Goal: Task Accomplishment & Management: Manage account settings

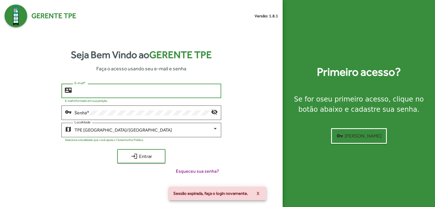
click at [89, 89] on input "E-mail *" at bounding box center [145, 90] width 143 height 5
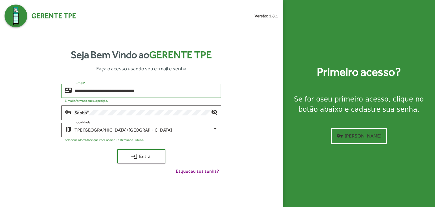
type input "**********"
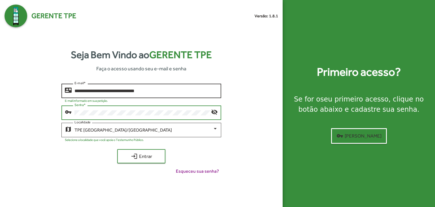
click at [117, 149] on button "login Entrar" at bounding box center [141, 156] width 48 height 14
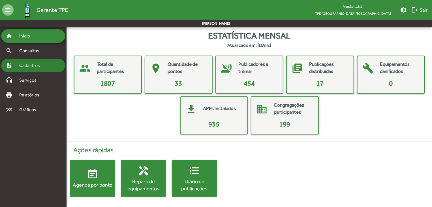
click at [33, 72] on div "note_add Cadastros" at bounding box center [33, 66] width 64 height 14
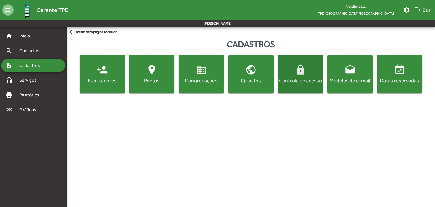
click at [307, 90] on button "lock Controle de acesso" at bounding box center [300, 74] width 45 height 38
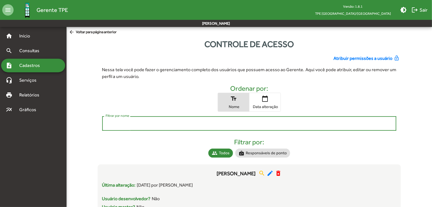
click at [135, 125] on input "Filtrar por nome" at bounding box center [249, 123] width 287 height 5
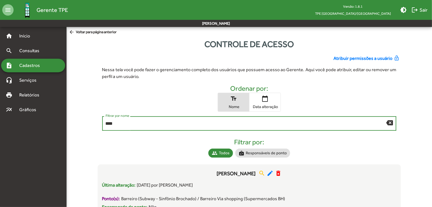
type input "****"
click at [370, 57] on span "Atribuir permissões a usuário" at bounding box center [362, 58] width 59 height 7
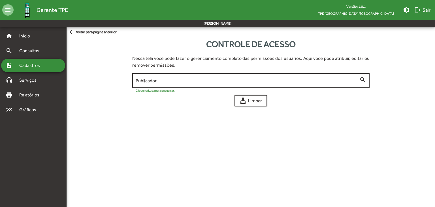
click at [255, 82] on input "Publicador" at bounding box center [246, 80] width 223 height 5
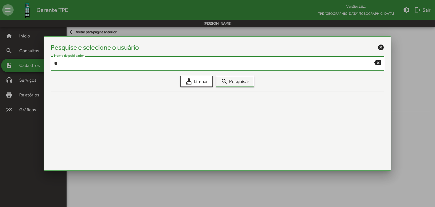
type input "*"
type input "***"
click at [239, 81] on span "search Pesquisar" at bounding box center [235, 81] width 28 height 10
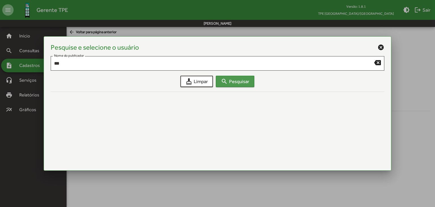
click at [239, 81] on span "search Pesquisar" at bounding box center [235, 81] width 28 height 10
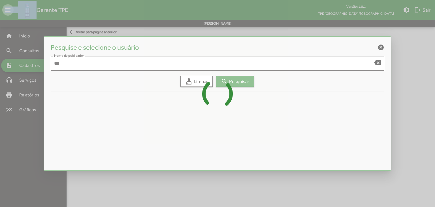
click at [239, 81] on icon at bounding box center [217, 93] width 435 height 42
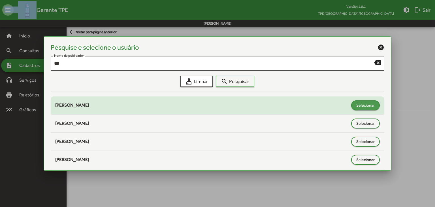
click at [359, 102] on span "Selecionar" at bounding box center [365, 105] width 18 height 10
type input "**********"
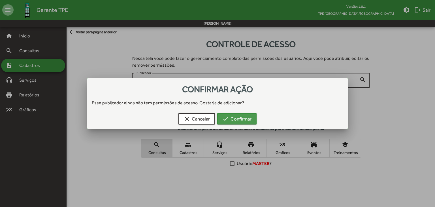
click at [247, 115] on span "check Confirmar" at bounding box center [236, 118] width 29 height 10
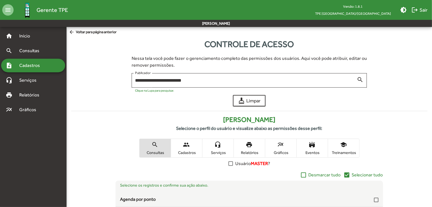
click at [431, 190] on div "**********" at bounding box center [248, 170] width 365 height 264
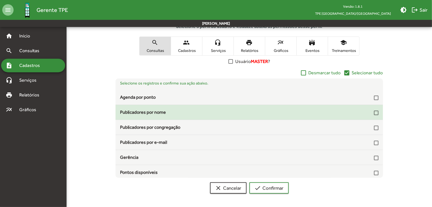
drag, startPoint x: 375, startPoint y: 98, endPoint x: 374, endPoint y: 113, distance: 14.8
click at [374, 113] on mat-list "Selecione os registros e confirme sua ação abaixo. Agenda por ponto Publicadore…" at bounding box center [248, 127] width 267 height 99
click at [374, 113] on div at bounding box center [376, 112] width 5 height 5
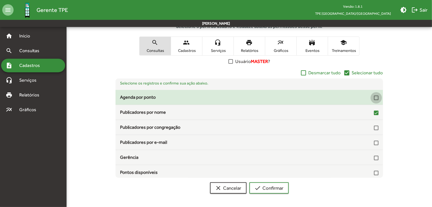
click at [374, 96] on div at bounding box center [376, 97] width 5 height 5
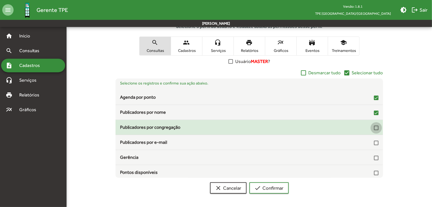
click at [374, 127] on div at bounding box center [376, 127] width 5 height 5
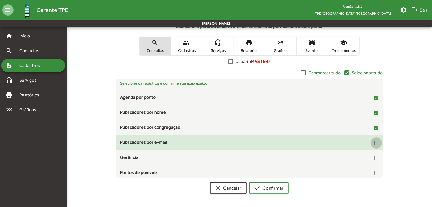
click at [375, 143] on div at bounding box center [376, 142] width 5 height 5
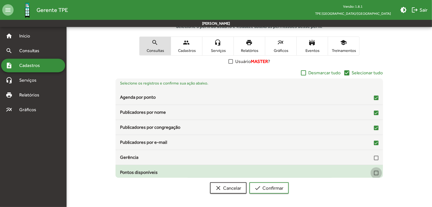
click at [375, 173] on div at bounding box center [376, 172] width 5 height 5
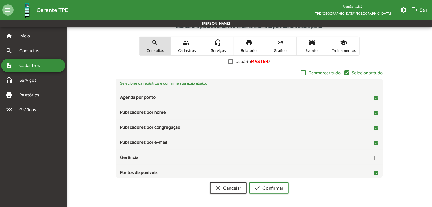
scroll to position [87, 0]
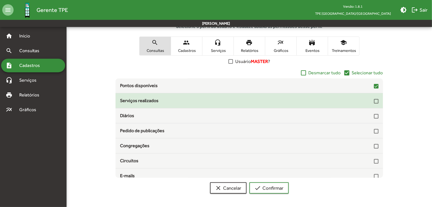
click at [374, 99] on div at bounding box center [376, 101] width 5 height 5
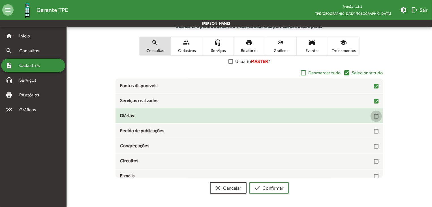
click at [375, 115] on div at bounding box center [376, 116] width 5 height 5
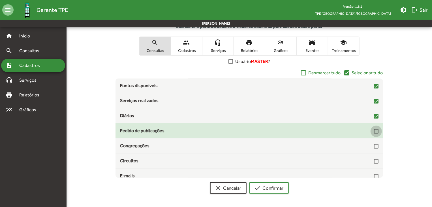
click at [374, 130] on div at bounding box center [376, 131] width 5 height 5
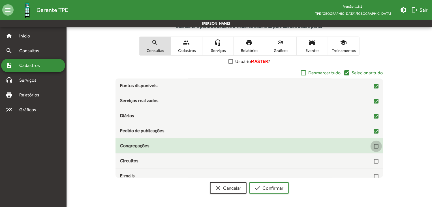
click at [374, 145] on div at bounding box center [376, 146] width 5 height 5
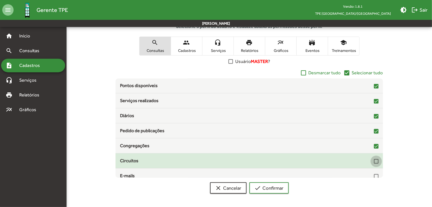
click at [374, 161] on div at bounding box center [376, 161] width 5 height 5
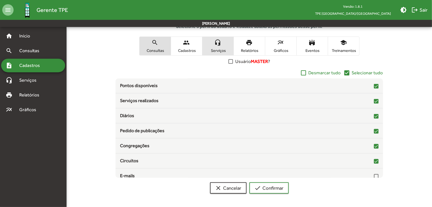
click at [219, 46] on span "headset_mic Serviços" at bounding box center [217, 46] width 31 height 18
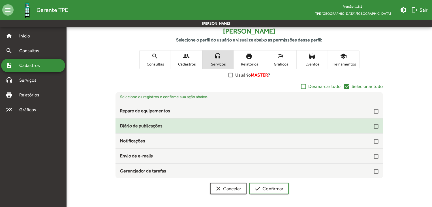
drag, startPoint x: 377, startPoint y: 112, endPoint x: 377, endPoint y: 125, distance: 13.0
click at [377, 125] on mat-list "Selecione os registros e confirme sua ação abaixo. Reparo de equipamentos Diári…" at bounding box center [248, 135] width 267 height 86
click at [377, 125] on div at bounding box center [376, 126] width 5 height 5
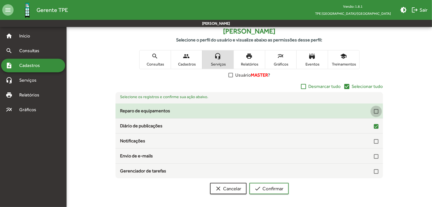
click at [376, 109] on div at bounding box center [376, 111] width 5 height 5
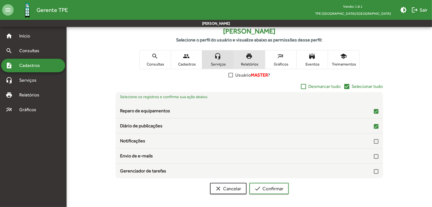
click at [253, 59] on span "print Relatórios" at bounding box center [249, 59] width 31 height 18
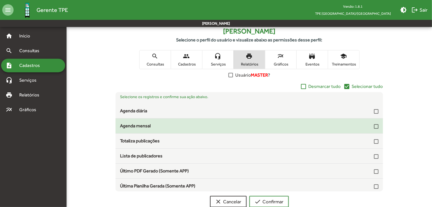
drag, startPoint x: 373, startPoint y: 112, endPoint x: 375, endPoint y: 127, distance: 15.3
click at [375, 127] on mat-list "Selecione os registros e confirme sua ação abaixo. Agenda diária Agenda mensal …" at bounding box center [248, 141] width 267 height 99
click at [375, 127] on div at bounding box center [376, 126] width 5 height 5
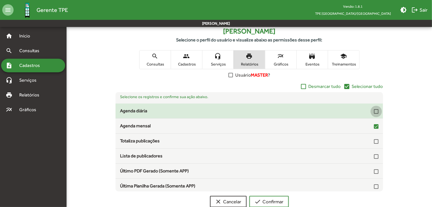
click at [374, 109] on div at bounding box center [376, 111] width 5 height 5
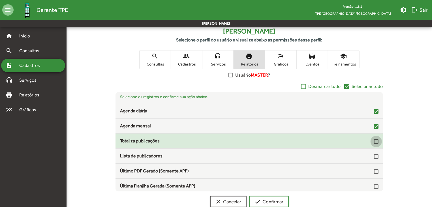
click at [375, 142] on div at bounding box center [376, 141] width 5 height 5
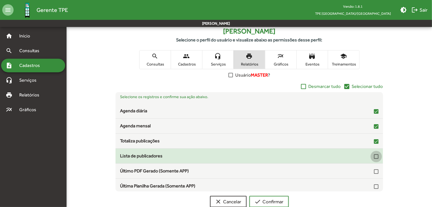
click at [374, 155] on div at bounding box center [376, 156] width 5 height 5
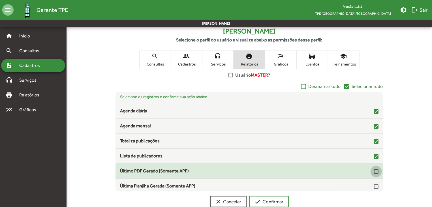
click at [374, 172] on div at bounding box center [376, 171] width 5 height 5
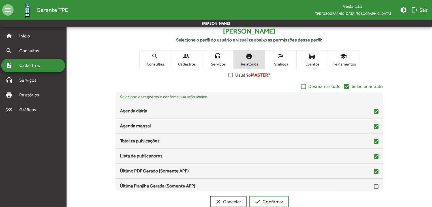
scroll to position [16, 0]
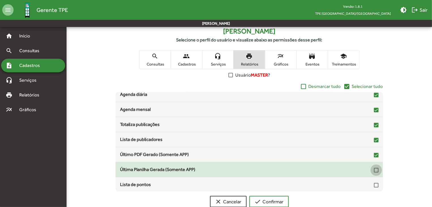
click at [374, 170] on div at bounding box center [376, 169] width 5 height 5
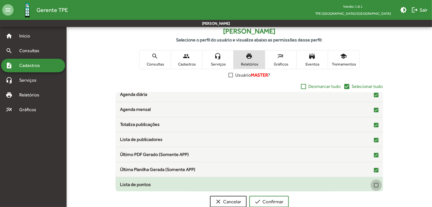
click at [374, 184] on div at bounding box center [376, 184] width 5 height 5
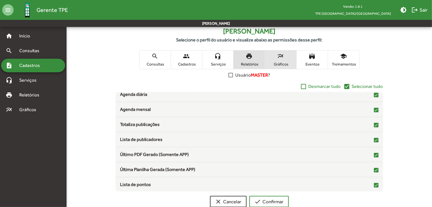
click at [289, 66] on span "multiline_chart Gráficos" at bounding box center [280, 59] width 31 height 18
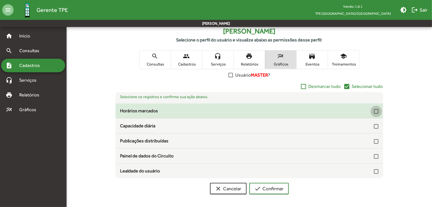
click at [377, 109] on div at bounding box center [376, 111] width 5 height 5
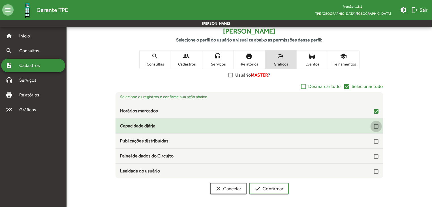
click at [376, 126] on div at bounding box center [376, 126] width 5 height 5
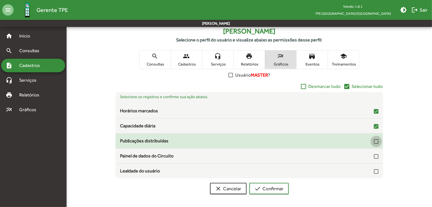
click at [376, 139] on div at bounding box center [376, 141] width 5 height 5
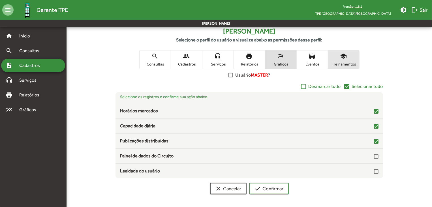
click at [338, 59] on span "school Treinamentos" at bounding box center [343, 59] width 31 height 18
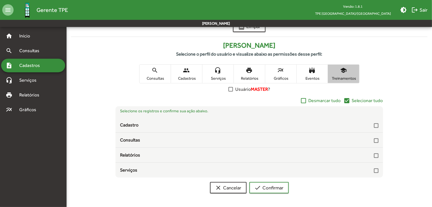
scroll to position [74, 0]
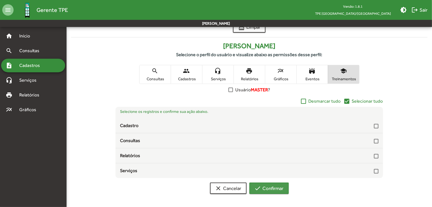
click at [279, 188] on span "check Confirmar" at bounding box center [268, 188] width 29 height 10
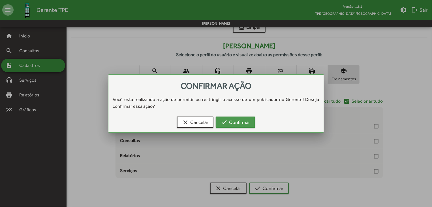
click at [232, 121] on span "check Confirmar" at bounding box center [235, 122] width 29 height 10
